Goal: Information Seeking & Learning: Understand process/instructions

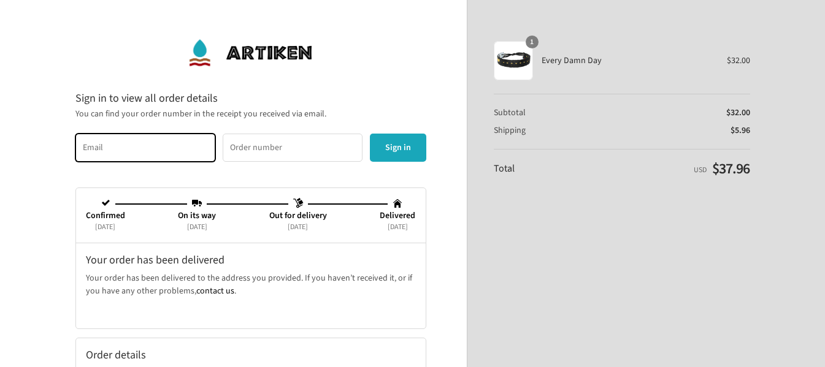
click at [94, 145] on input "Email" at bounding box center [145, 148] width 140 height 28
type input "[EMAIL_ADDRESS][DOMAIN_NAME]"
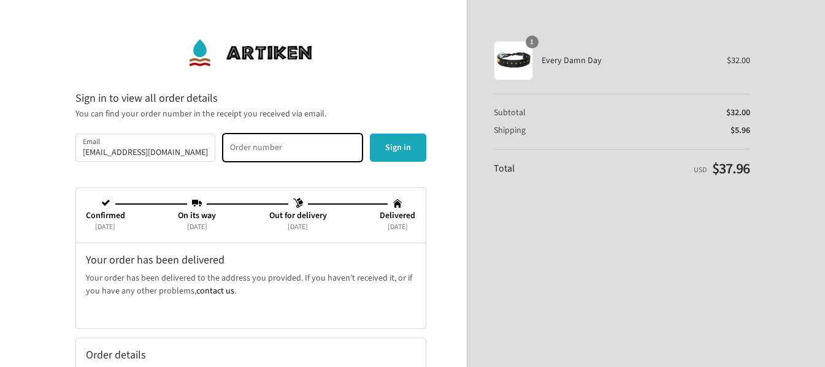
click at [250, 152] on input "Order number" at bounding box center [293, 148] width 140 height 28
type input "22648"
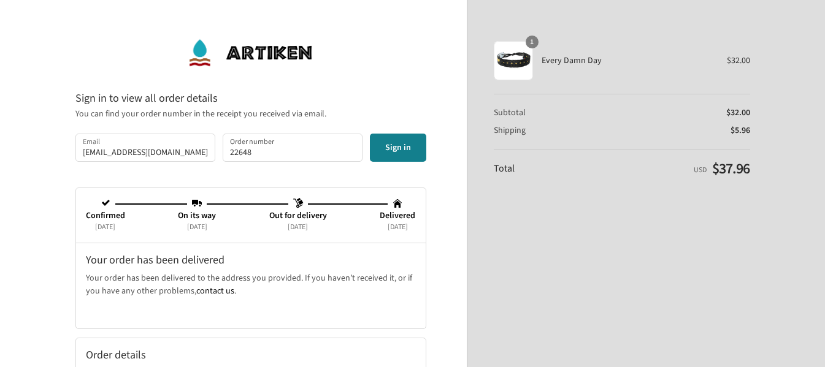
click at [401, 150] on button "Sign in" at bounding box center [398, 148] width 56 height 28
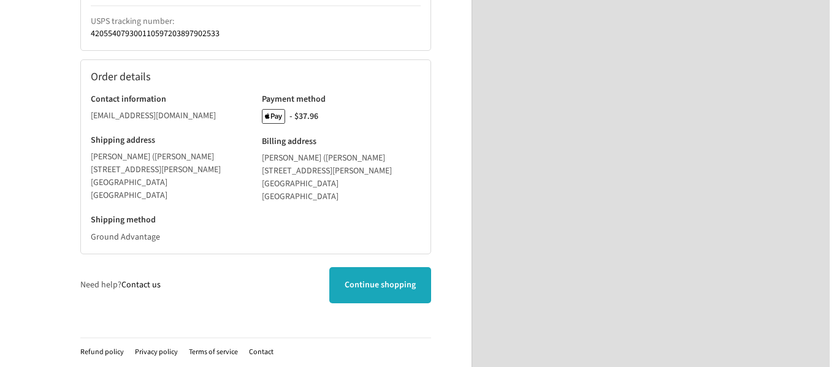
scroll to position [433, 0]
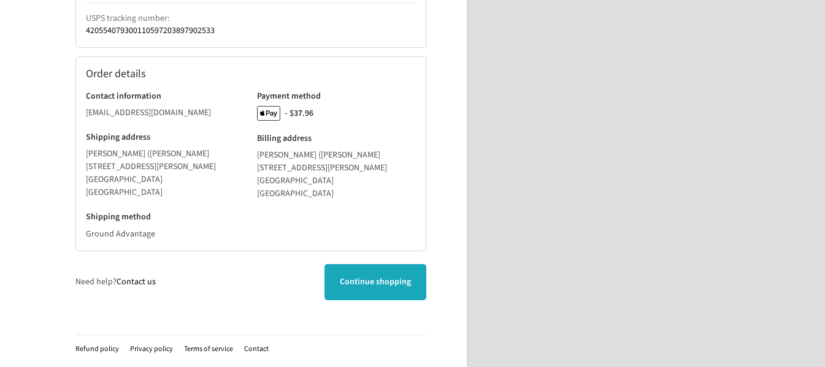
click at [100, 352] on link "Refund policy" at bounding box center [97, 349] width 44 height 10
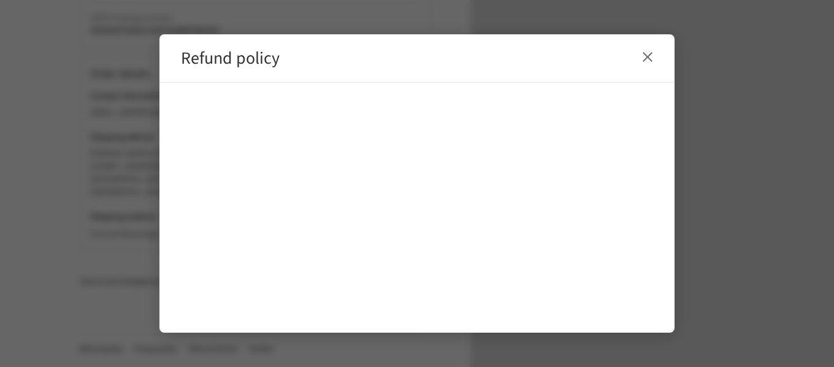
scroll to position [0, 0]
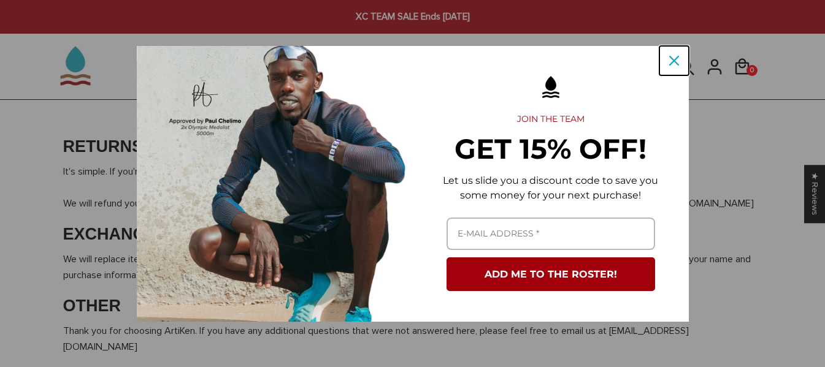
click at [674, 56] on icon "close icon" at bounding box center [674, 61] width 10 height 10
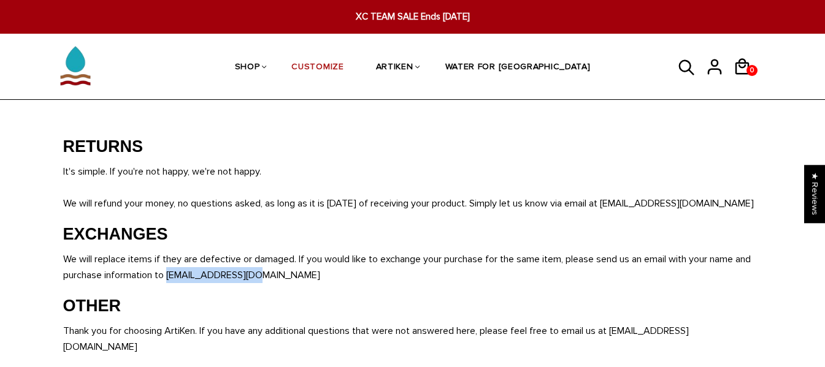
drag, startPoint x: 253, startPoint y: 276, endPoint x: 170, endPoint y: 271, distance: 83.0
click at [170, 271] on span "We will replace items if they are defective or damaged. If you would like to ex…" at bounding box center [407, 267] width 688 height 28
copy span "orders@artiken.com"
